Goal: Book appointment/travel/reservation

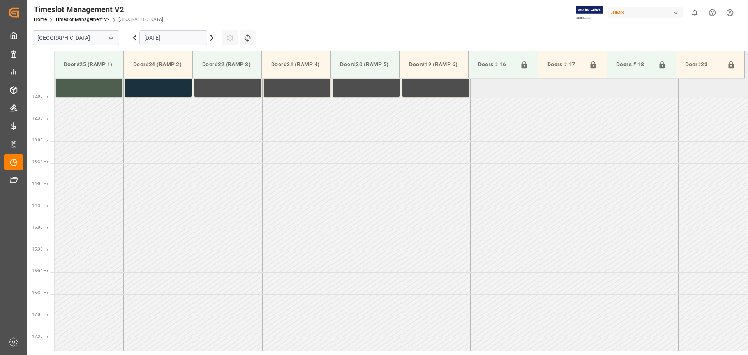
scroll to position [519, 0]
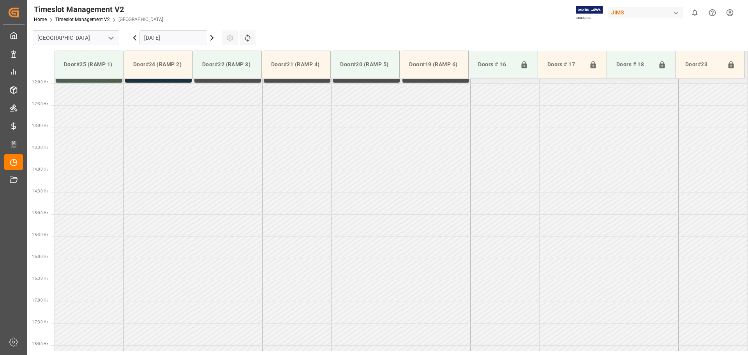
click at [213, 40] on icon at bounding box center [211, 37] width 9 height 9
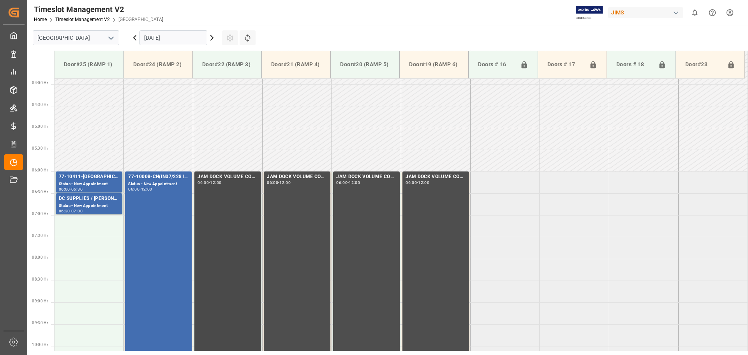
scroll to position [168, 0]
click at [77, 315] on td at bounding box center [89, 314] width 69 height 22
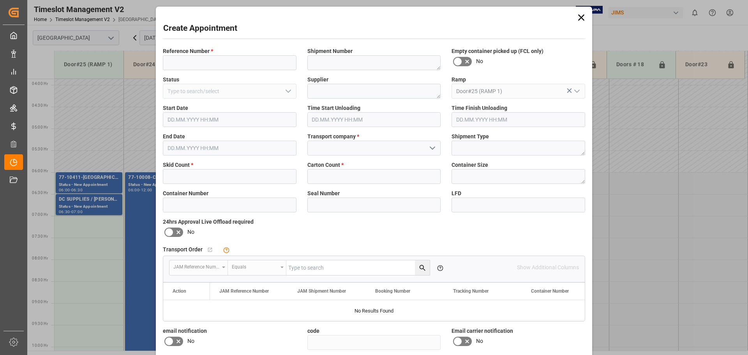
type input "[DATE] 09:00"
type input "[DATE] 09:30"
click at [252, 62] on input at bounding box center [230, 62] width 134 height 15
type input "NS amazon returns"
click at [218, 178] on input "text" at bounding box center [230, 176] width 134 height 15
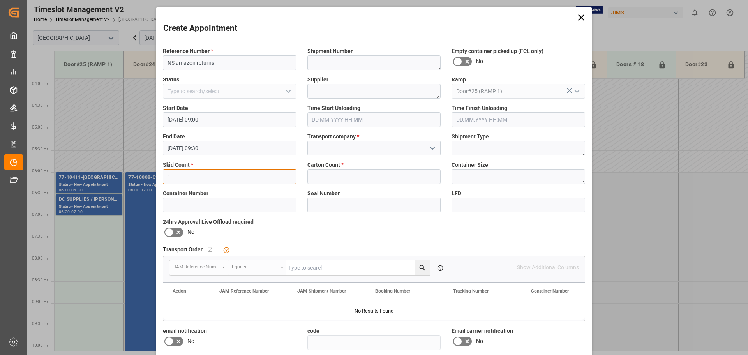
type input "1"
click at [431, 150] on icon "open menu" at bounding box center [432, 147] width 9 height 9
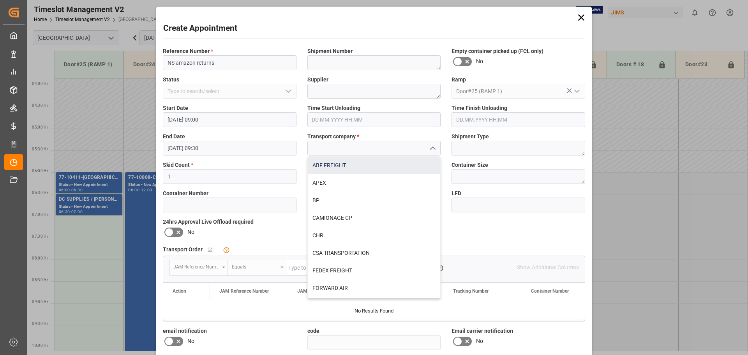
click at [340, 167] on div "ABF FREIGHT" at bounding box center [374, 166] width 133 height 18
type input "ABF FREIGHT"
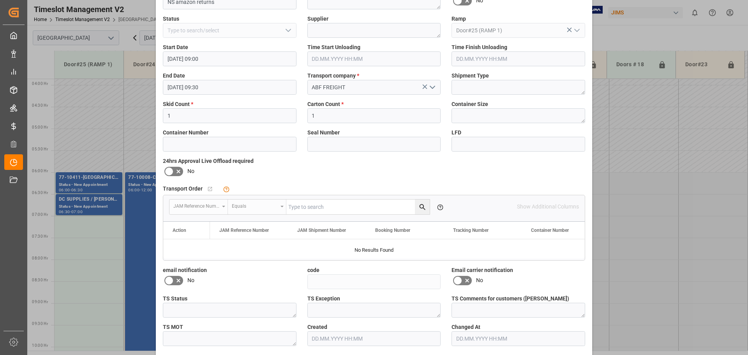
scroll to position [91, 0]
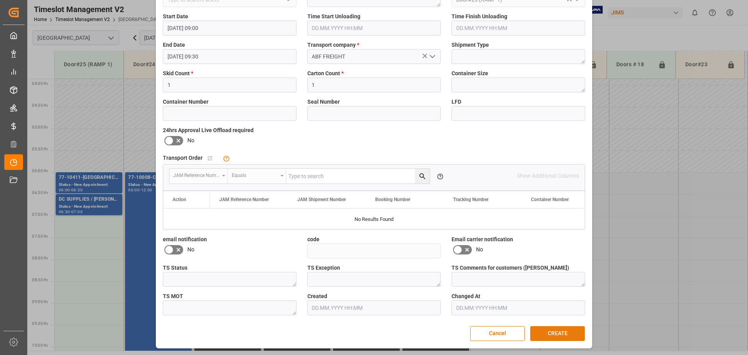
drag, startPoint x: 561, startPoint y: 332, endPoint x: 731, endPoint y: 241, distance: 192.3
click at [562, 332] on button "CREATE" at bounding box center [557, 333] width 55 height 15
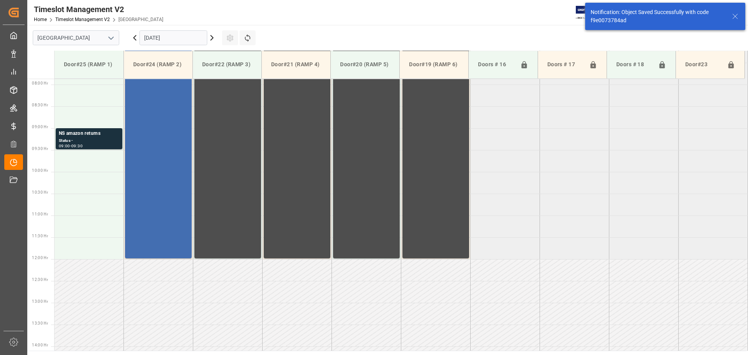
scroll to position [344, 0]
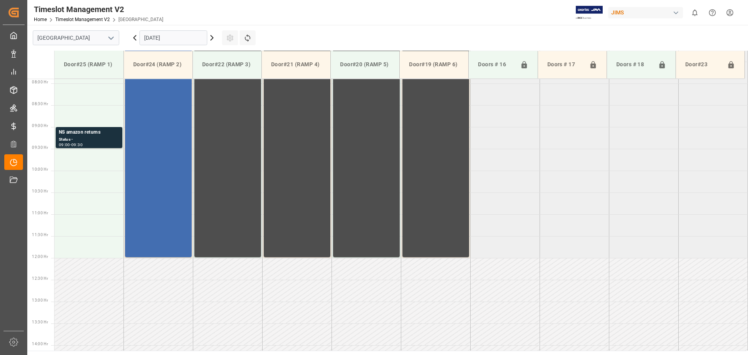
click at [212, 36] on icon at bounding box center [212, 37] width 2 height 5
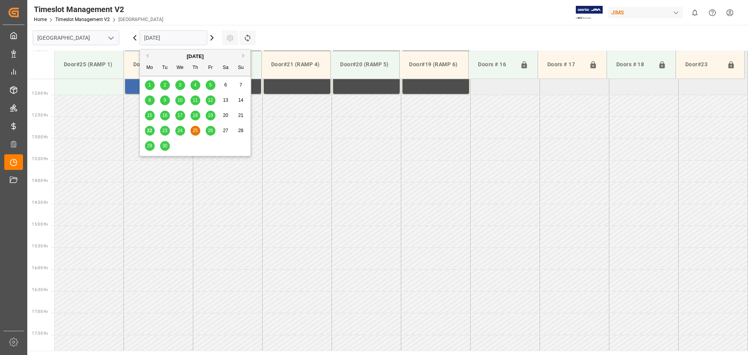
click at [184, 42] on input "[DATE]" at bounding box center [173, 37] width 68 height 15
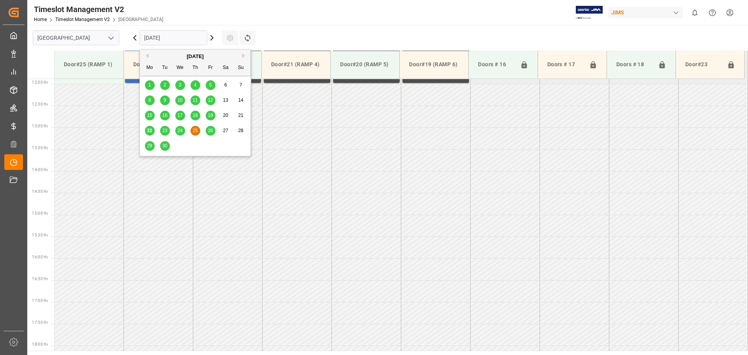
scroll to position [519, 0]
click at [147, 145] on span "29" at bounding box center [149, 145] width 5 height 5
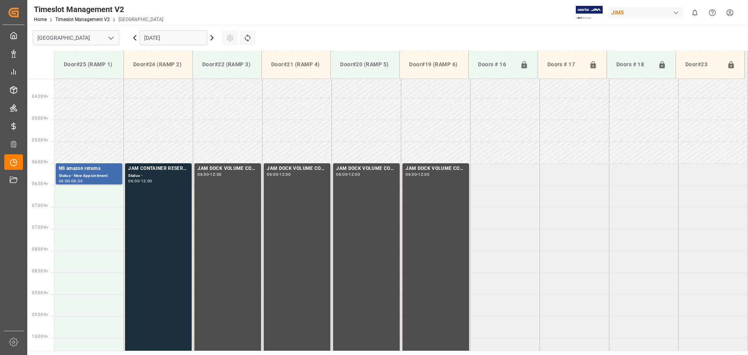
scroll to position [129, 0]
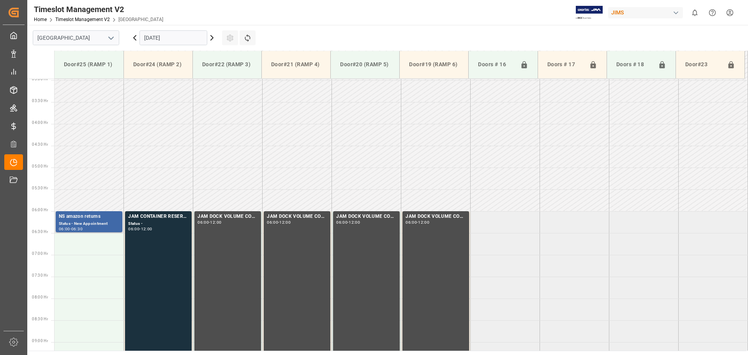
click at [85, 220] on div "NS amazon returns" at bounding box center [89, 217] width 60 height 8
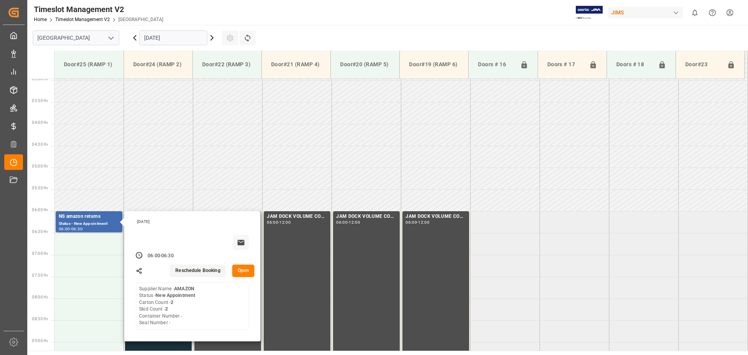
click at [243, 271] on button "Open" at bounding box center [243, 270] width 23 height 12
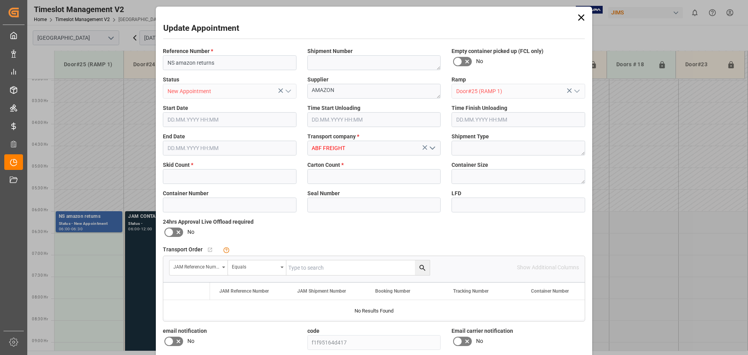
type input "2"
type input "[DATE] 06:00"
type input "[DATE] 06:30"
type input "[DATE] 12:12"
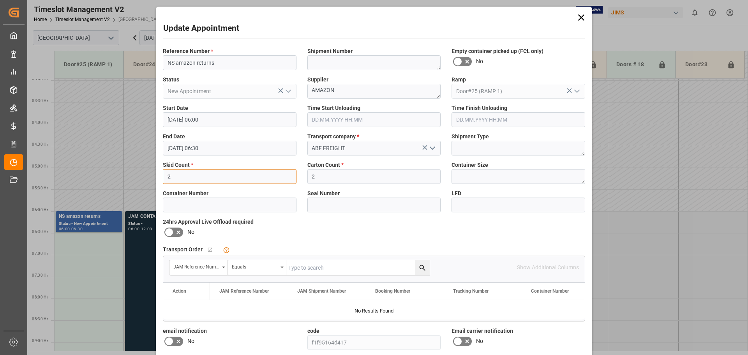
drag, startPoint x: 178, startPoint y: 175, endPoint x: 139, endPoint y: 171, distance: 39.1
click at [139, 171] on div "Update Appointment Reference Number * NS amazon returns Shipment Number Empty c…" at bounding box center [374, 177] width 748 height 355
type input "8"
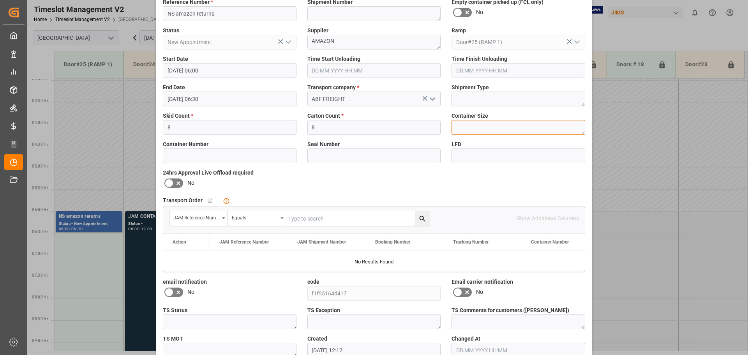
scroll to position [91, 0]
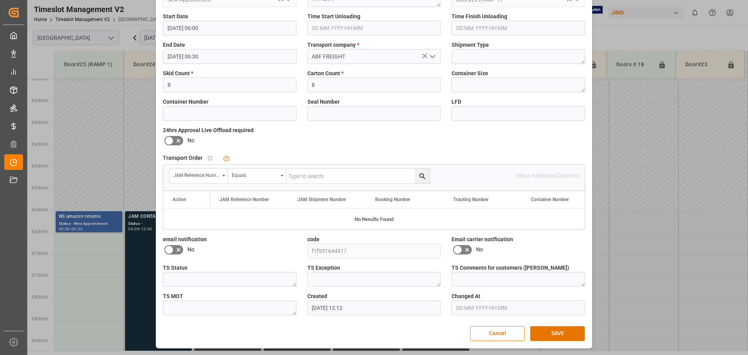
drag, startPoint x: 557, startPoint y: 331, endPoint x: 660, endPoint y: 311, distance: 105.5
click at [557, 332] on button "SAVE" at bounding box center [557, 333] width 55 height 15
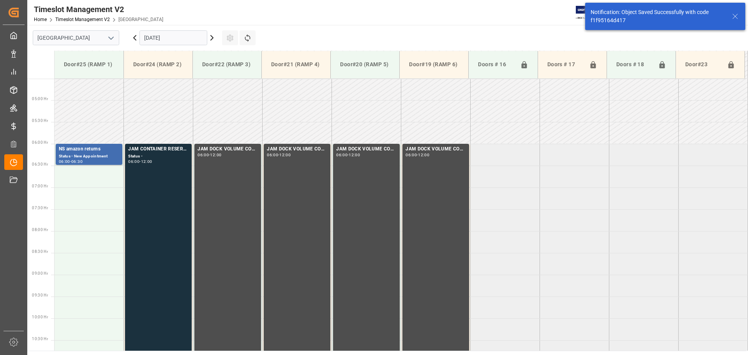
scroll to position [213, 0]
